Goal: Navigation & Orientation: Find specific page/section

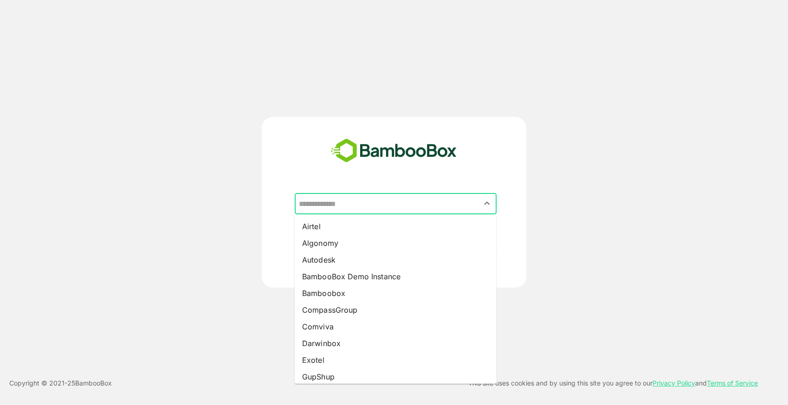
click at [378, 202] on input "text" at bounding box center [396, 204] width 198 height 18
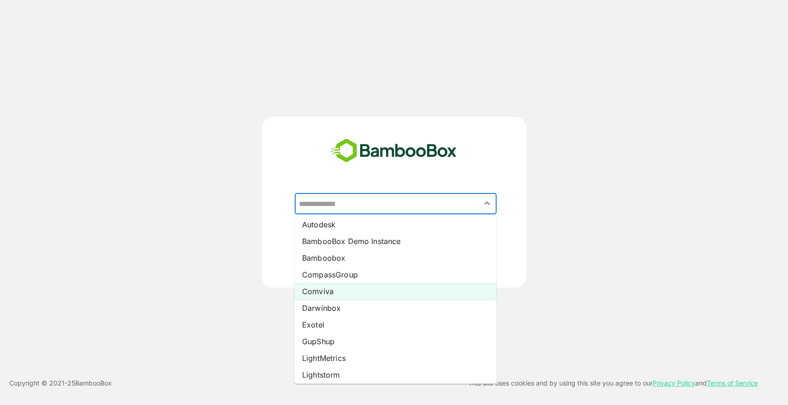
scroll to position [41, 0]
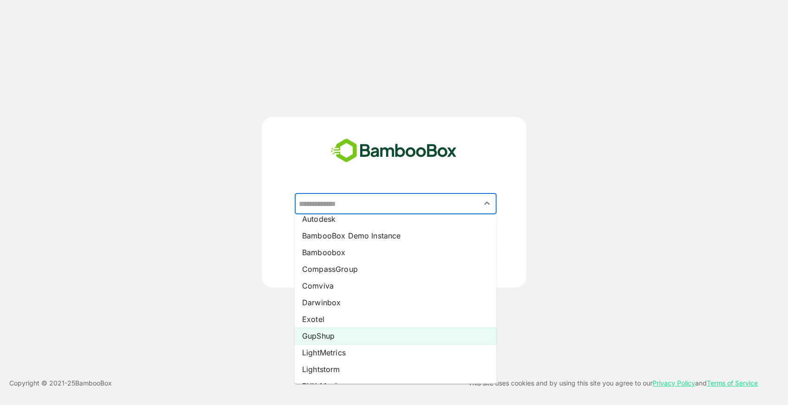
click at [327, 335] on li "GupShup" at bounding box center [396, 336] width 202 height 17
type input "*******"
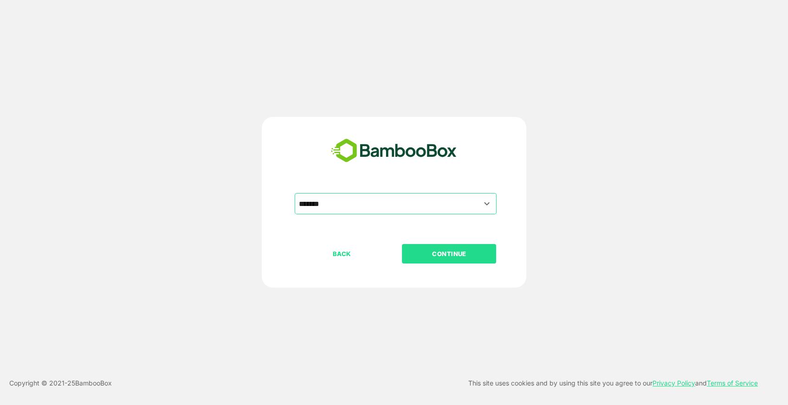
click at [458, 255] on p "CONTINUE" at bounding box center [449, 254] width 93 height 10
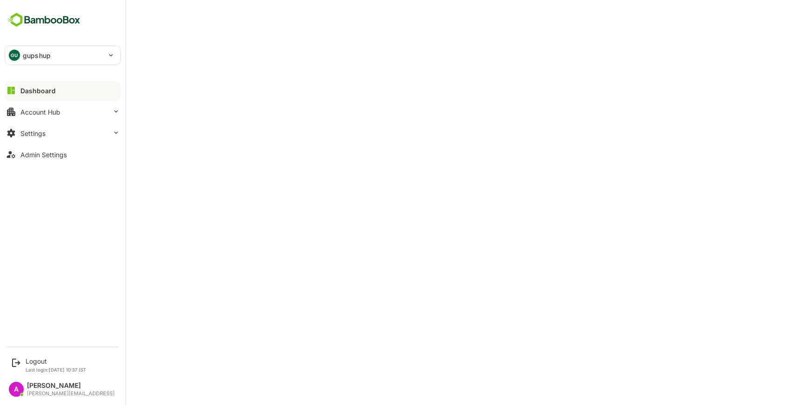
click at [55, 93] on button "Dashboard" at bounding box center [63, 90] width 116 height 19
click at [45, 87] on div "Dashboard" at bounding box center [37, 91] width 35 height 8
click at [28, 110] on div "Account Hub" at bounding box center [40, 112] width 40 height 8
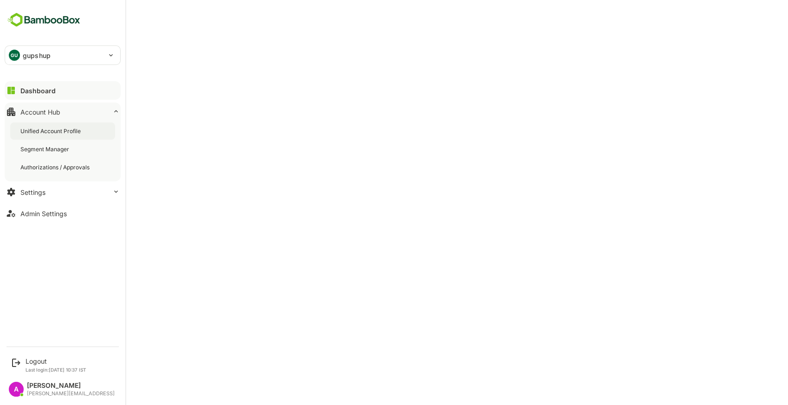
click at [49, 135] on div "Unified Account Profile" at bounding box center [62, 131] width 105 height 17
click at [48, 90] on div "Dashboard" at bounding box center [36, 91] width 33 height 8
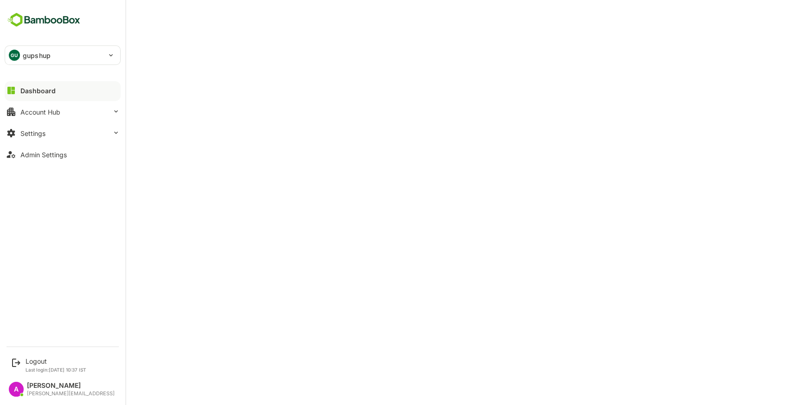
click at [48, 90] on div "Dashboard" at bounding box center [37, 91] width 35 height 8
click at [0, 45] on html "GU gupshup ******* Dashboard Account Hub Settings Admin Settings Logout Last lo…" at bounding box center [394, 202] width 788 height 405
click at [29, 53] on p "gupshup" at bounding box center [37, 56] width 28 height 10
click at [204, 41] on div at bounding box center [394, 202] width 788 height 405
click at [22, 116] on button "Account Hub" at bounding box center [63, 112] width 116 height 19
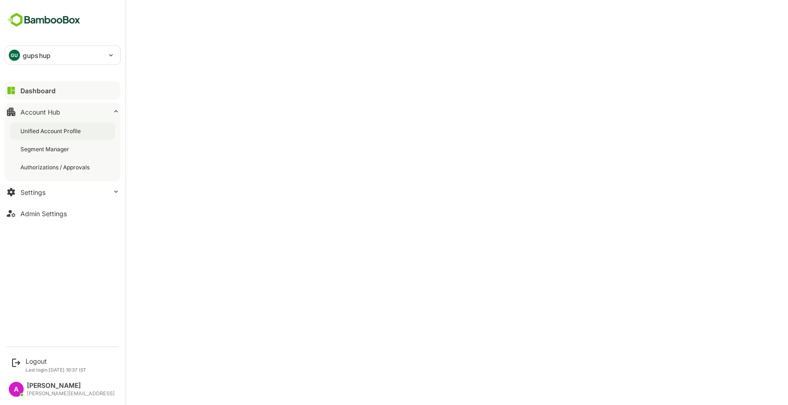
click at [59, 135] on div "Unified Account Profile" at bounding box center [62, 131] width 105 height 17
